Goal: Find specific page/section: Find specific page/section

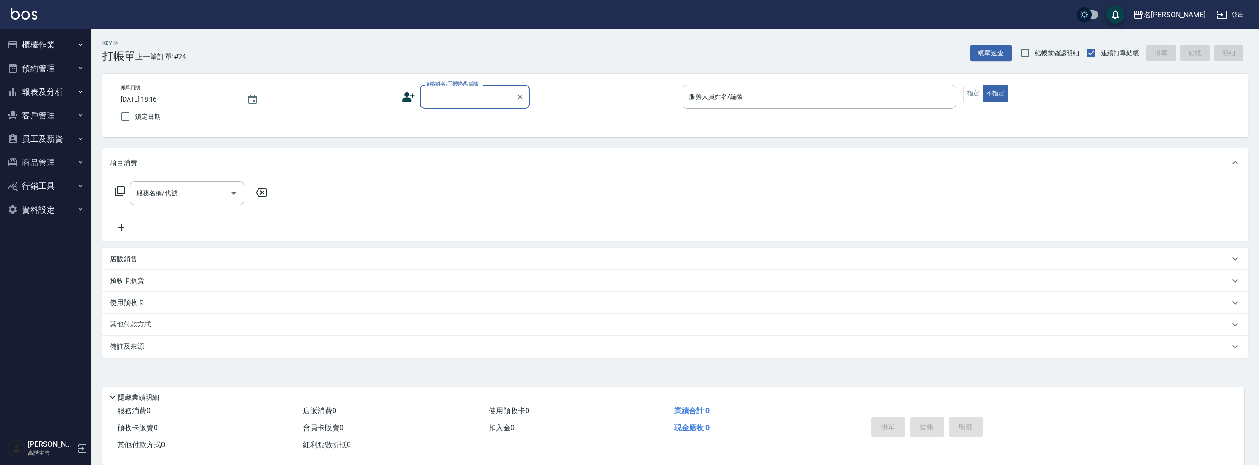
click at [50, 89] on button "報表及分析" at bounding box center [46, 92] width 84 height 24
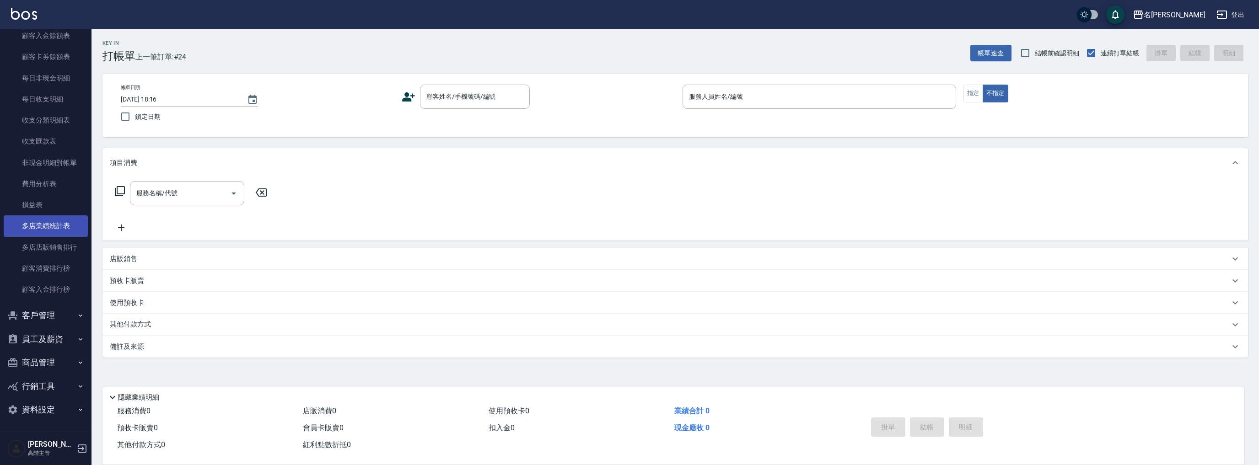
scroll to position [717, 0]
click at [55, 222] on link "多店業績統計表" at bounding box center [46, 225] width 84 height 21
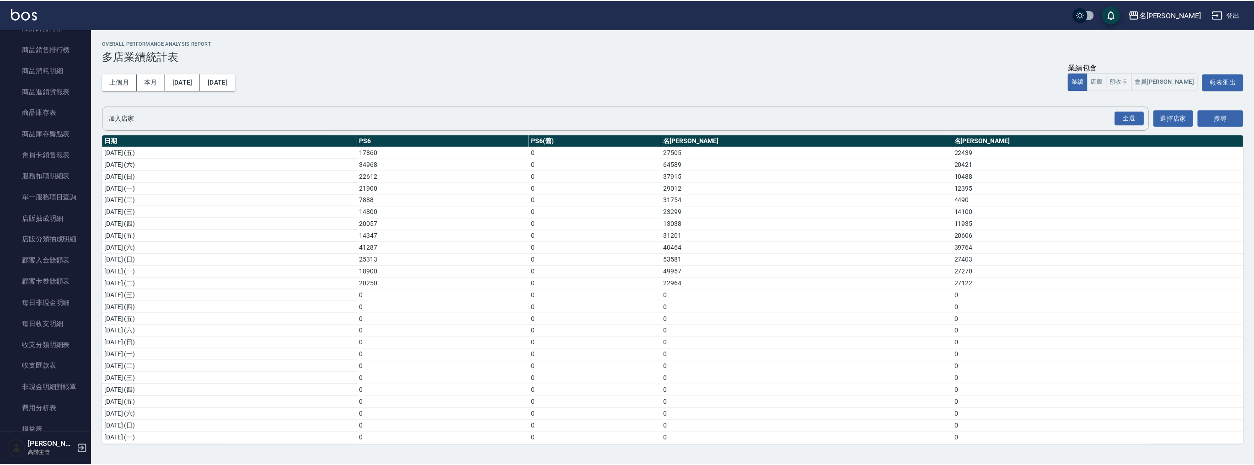
scroll to position [290, 0]
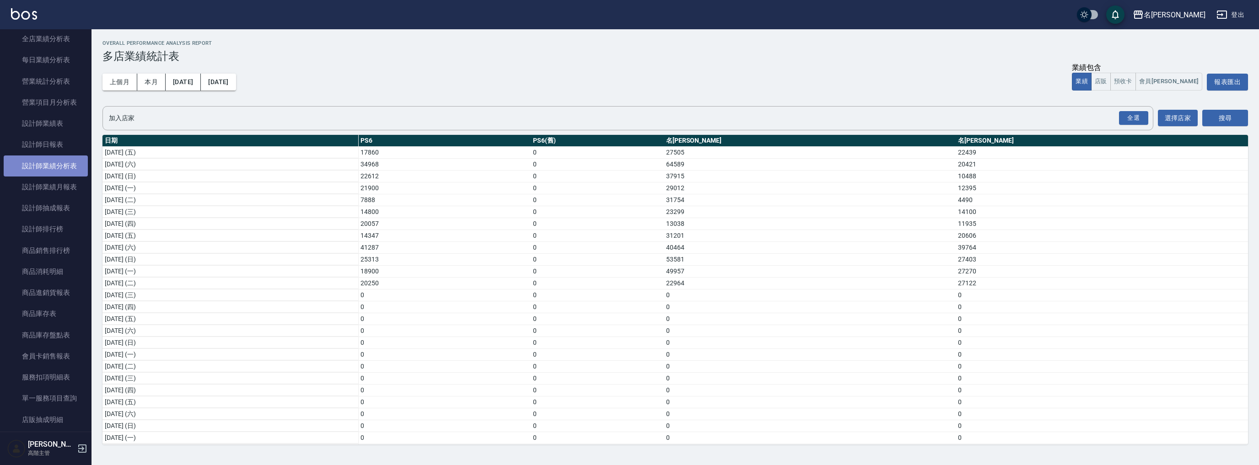
click at [58, 156] on link "設計師業績分析表" at bounding box center [46, 166] width 84 height 21
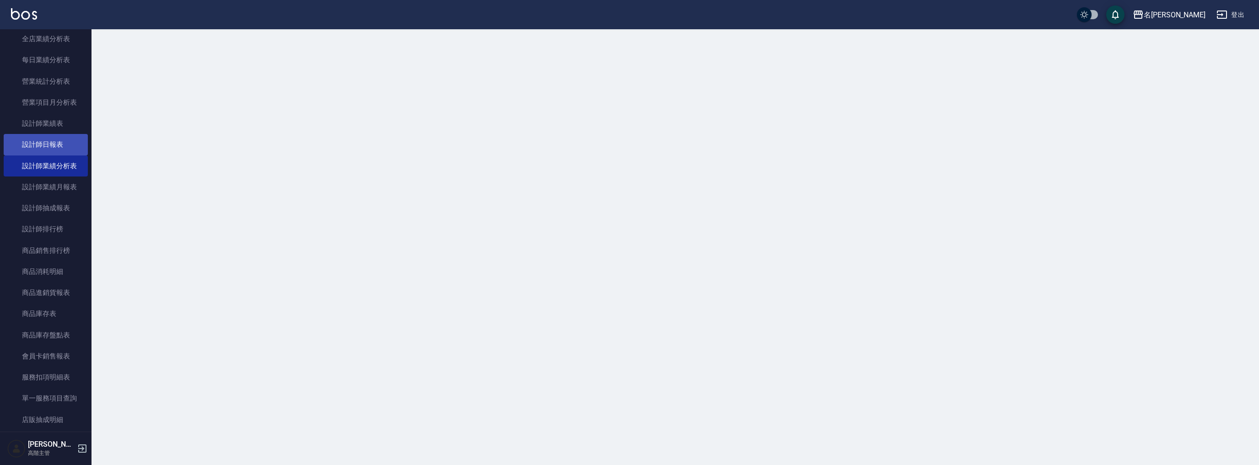
click at [59, 150] on link "設計師日報表" at bounding box center [46, 144] width 84 height 21
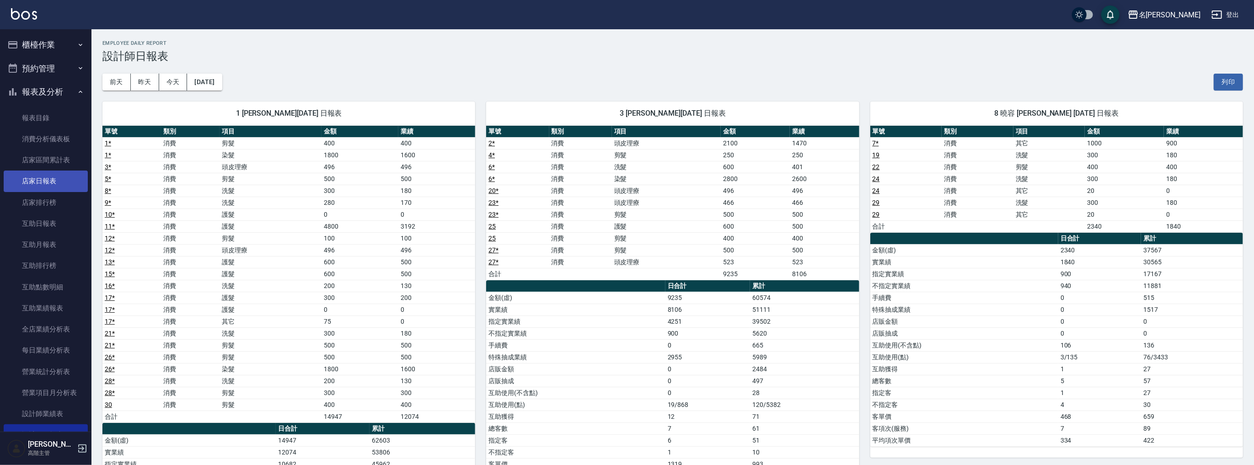
click at [59, 186] on link "店家日報表" at bounding box center [46, 181] width 84 height 21
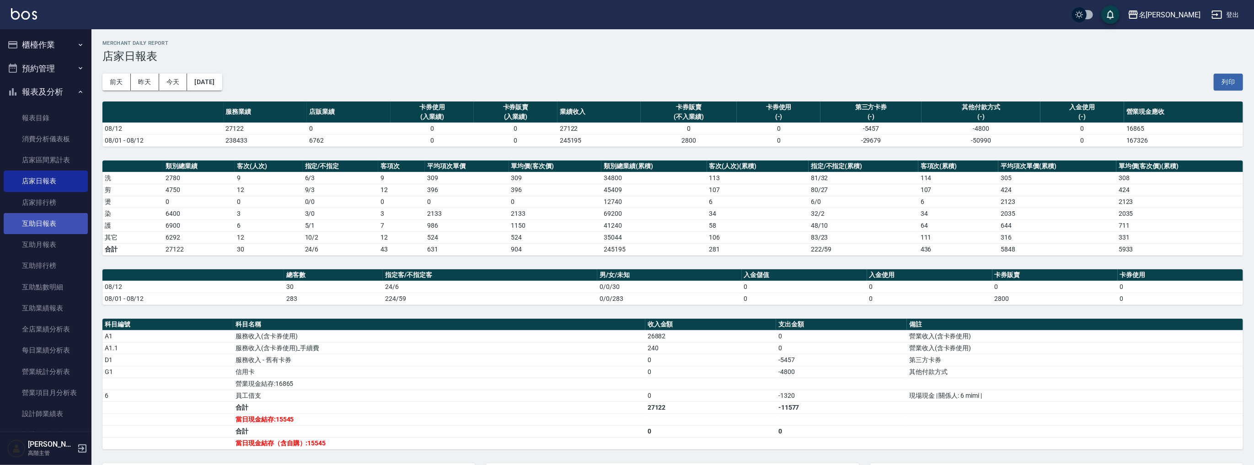
click at [54, 218] on link "互助日報表" at bounding box center [46, 223] width 84 height 21
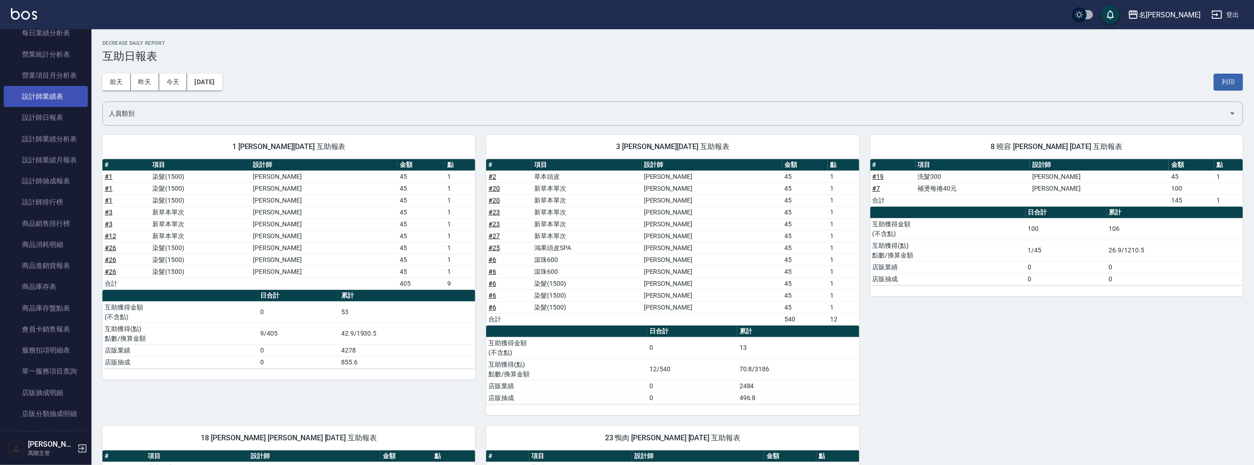
scroll to position [256, 0]
click at [58, 179] on link "設計師日報表" at bounding box center [46, 178] width 84 height 21
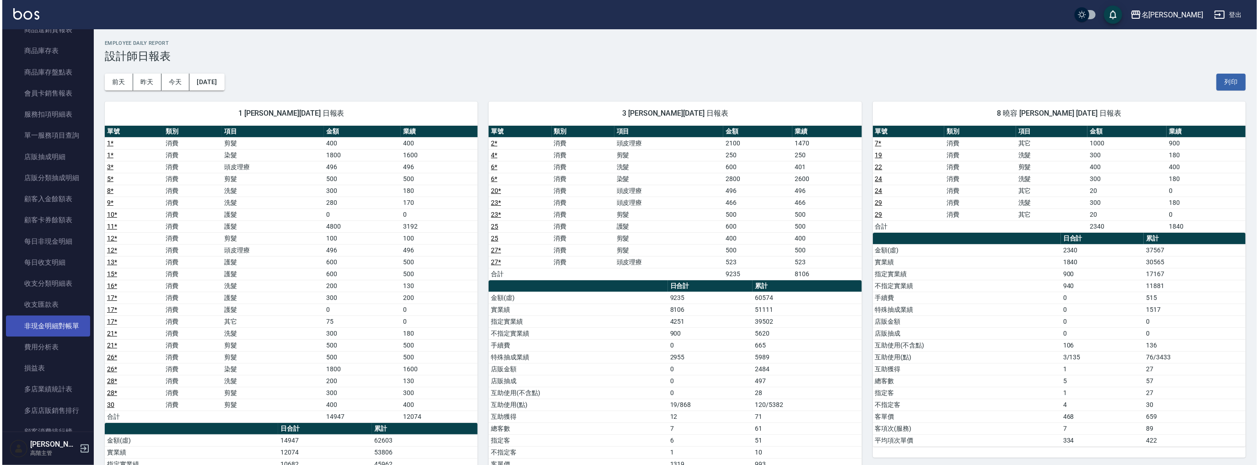
scroll to position [683, 0]
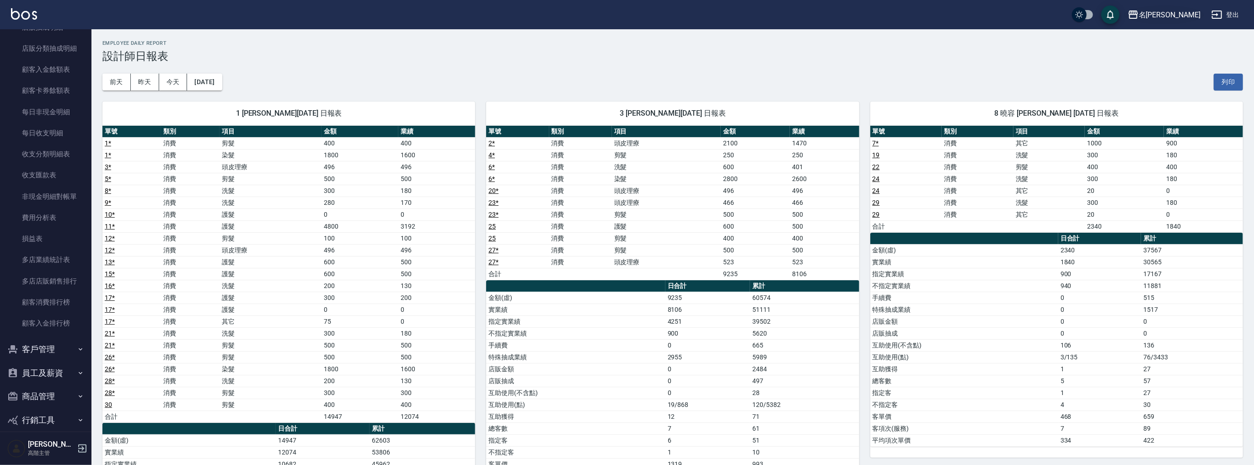
click at [1183, 13] on div "名[PERSON_NAME]" at bounding box center [1170, 14] width 62 height 11
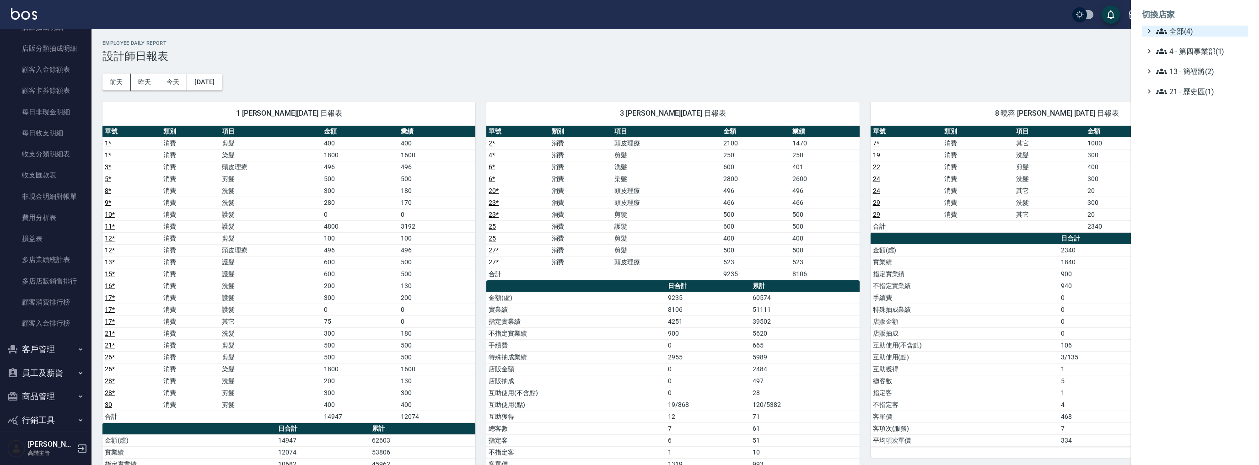
click at [1170, 29] on span "全部(4)" at bounding box center [1200, 31] width 88 height 11
click at [1175, 73] on span "名[PERSON_NAME]" at bounding box center [1200, 73] width 90 height 11
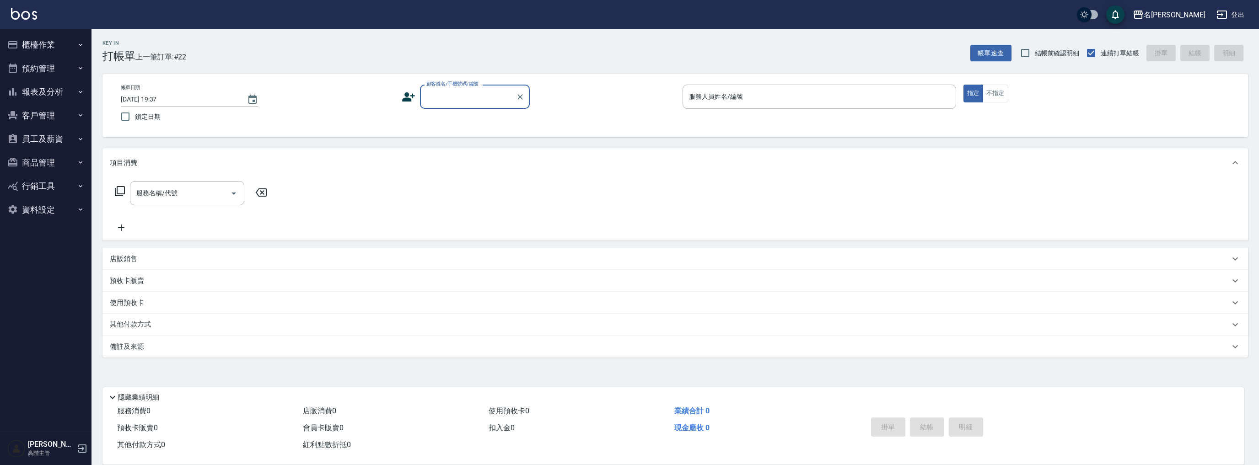
click at [55, 88] on button "報表及分析" at bounding box center [46, 92] width 84 height 24
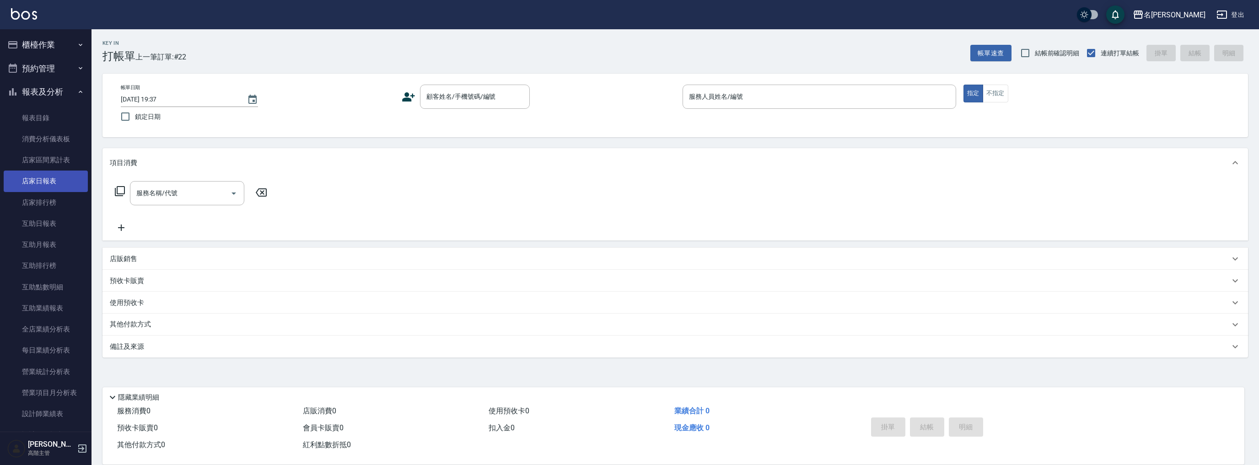
click at [59, 183] on link "店家日報表" at bounding box center [46, 181] width 84 height 21
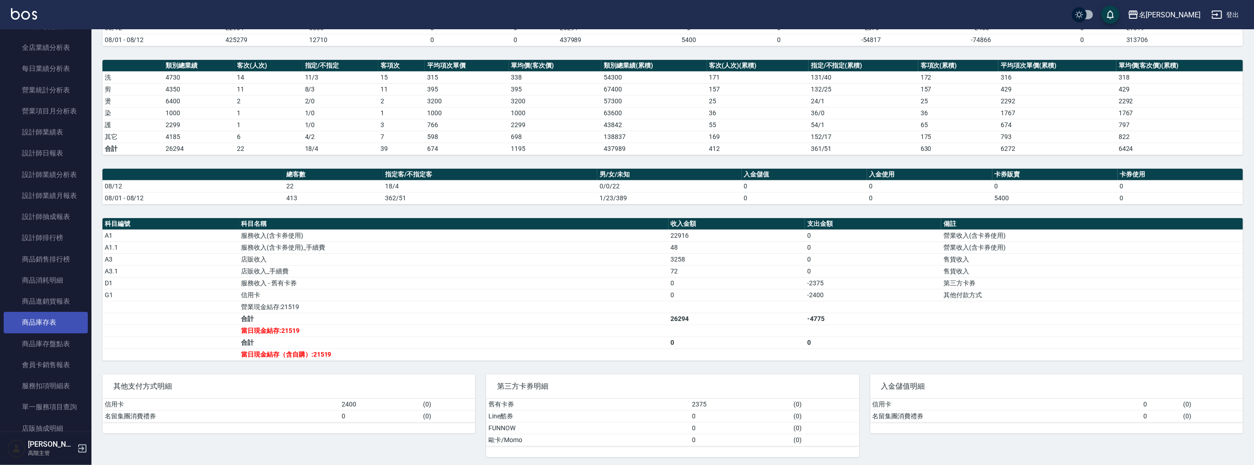
scroll to position [341, 0]
click at [59, 95] on link "設計師日報表" at bounding box center [46, 93] width 84 height 21
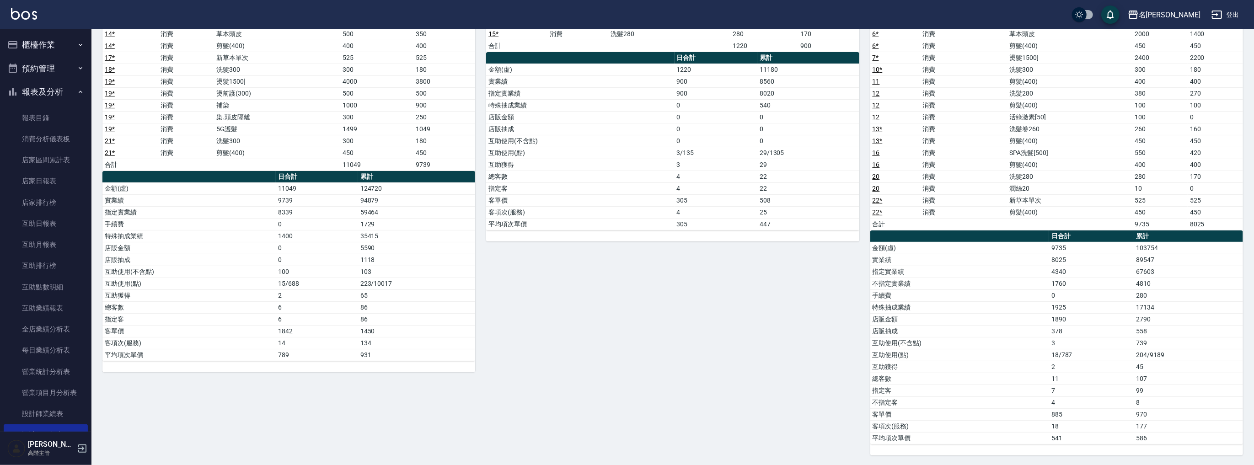
scroll to position [85, 0]
